Goal: Information Seeking & Learning: Find specific fact

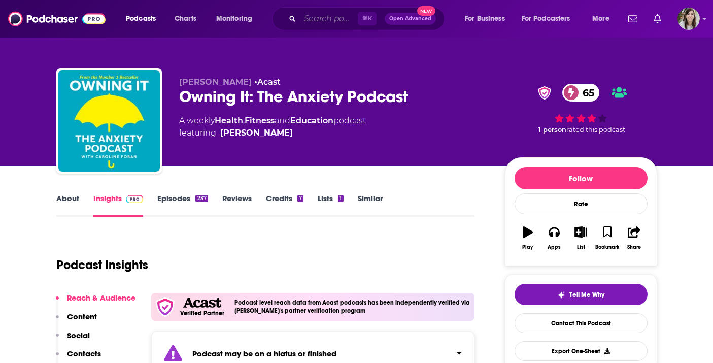
click at [339, 22] on input "Search podcasts, credits, & more..." at bounding box center [329, 19] width 58 height 16
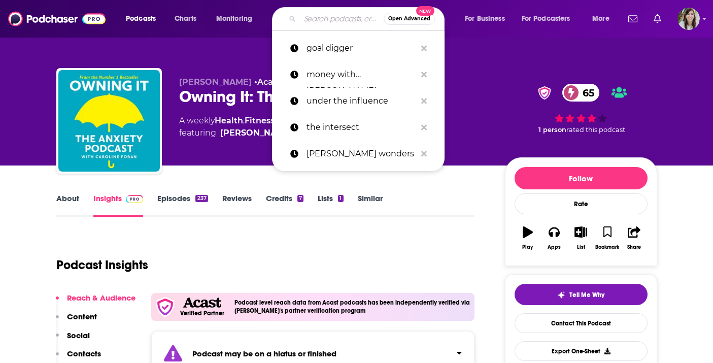
paste input "HE MIZTER RAD SHOW"
type input "HE MIZTER RAD SHOW"
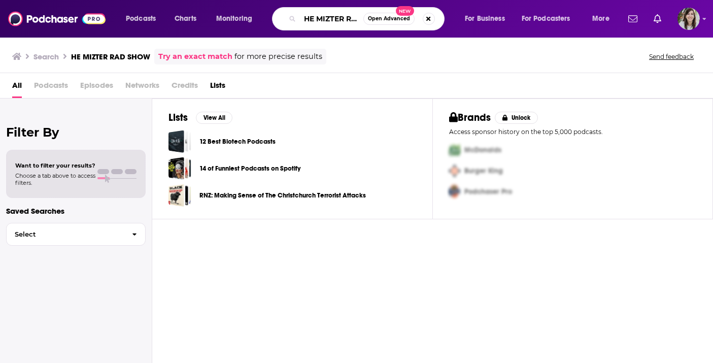
click at [333, 16] on input "HE MIZTER RAD SHOW" at bounding box center [331, 19] width 63 height 16
click at [304, 19] on input "HE MIZTER RAD SHOW" at bounding box center [331, 19] width 63 height 16
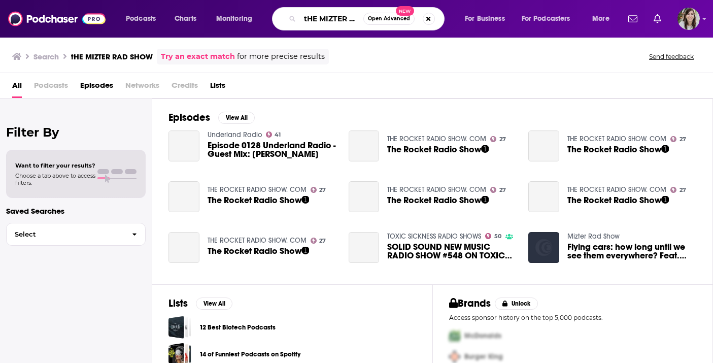
scroll to position [0, 35]
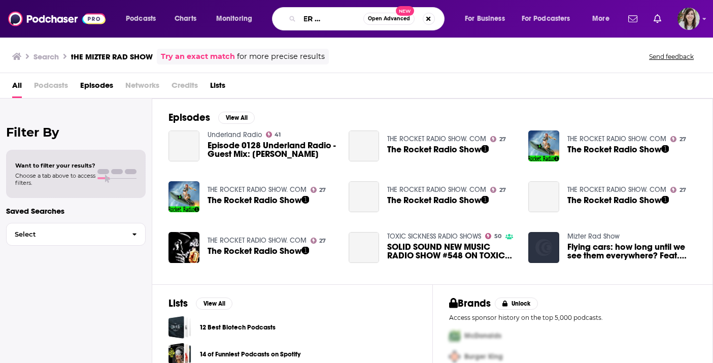
drag, startPoint x: 332, startPoint y: 19, endPoint x: 373, endPoint y: 19, distance: 41.6
click at [373, 19] on div "[PERSON_NAME] RAD SHOW Open Advanced New" at bounding box center [358, 18] width 173 height 23
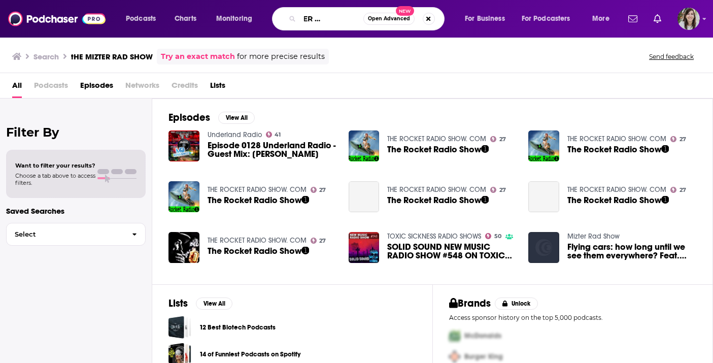
click at [341, 19] on input "tHE MIZTER RAD SHOW" at bounding box center [331, 19] width 63 height 16
type input "tHE MIZTER RAD"
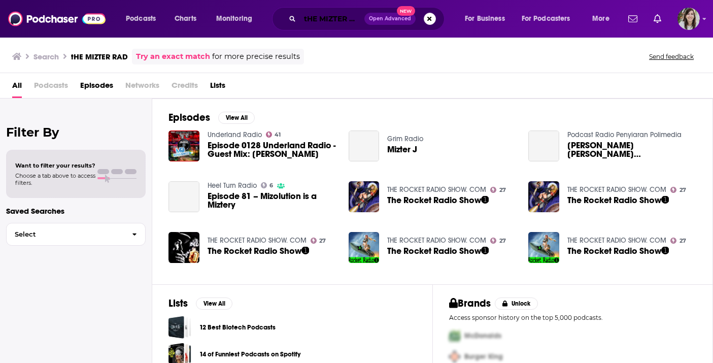
click at [341, 19] on input "tHE MIZTER RAD" at bounding box center [332, 19] width 64 height 16
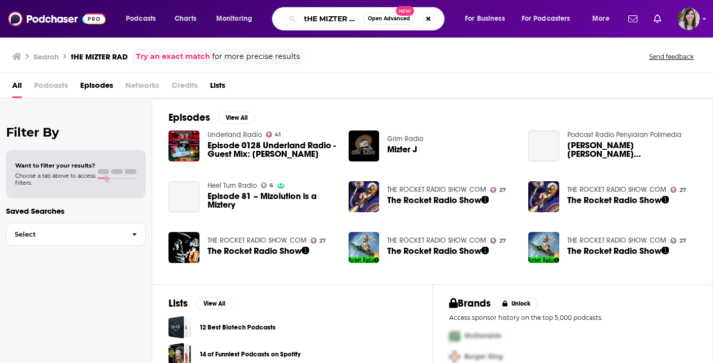
click at [341, 19] on input "tHE MIZTER RAD" at bounding box center [331, 19] width 63 height 16
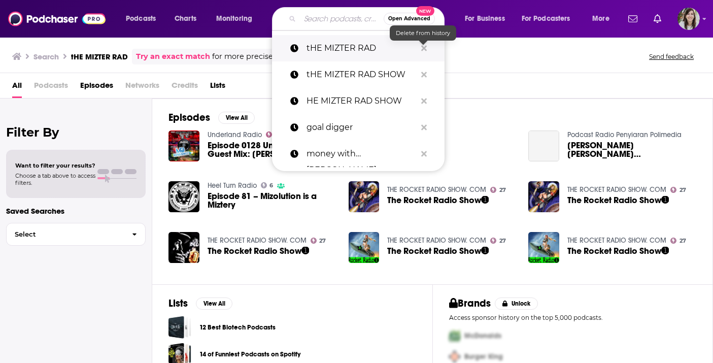
click at [425, 47] on icon "Search podcasts, credits, & more..." at bounding box center [424, 48] width 6 height 6
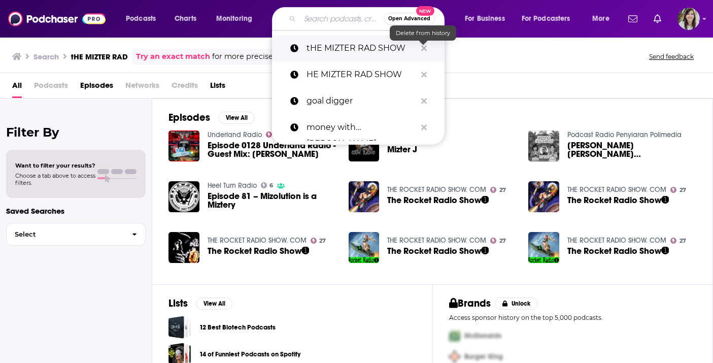
click at [425, 47] on icon "Search podcasts, credits, & more..." at bounding box center [424, 48] width 6 height 6
